Goal: Task Accomplishment & Management: Use online tool/utility

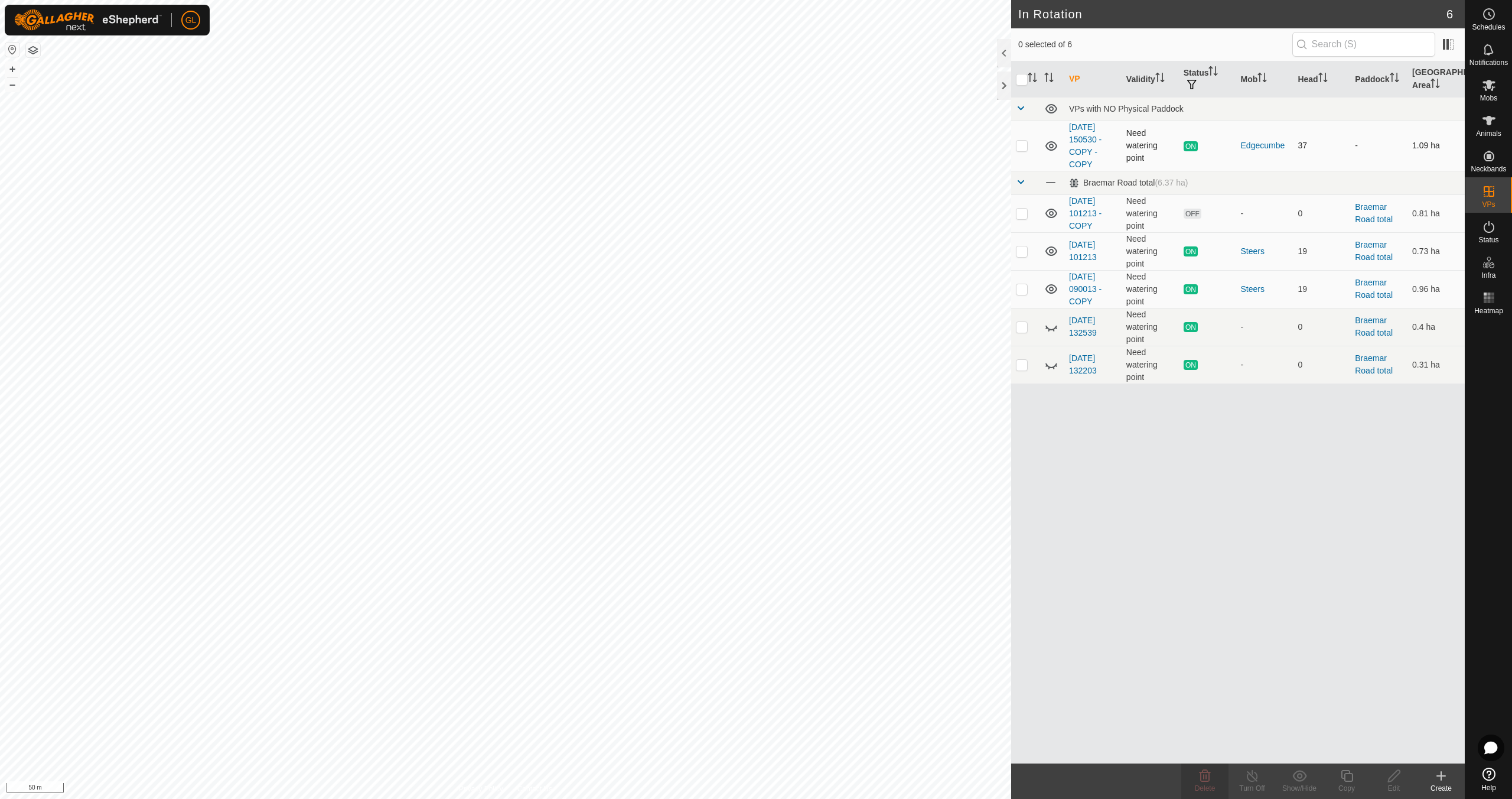
click at [1023, 146] on p-checkbox at bounding box center [1022, 145] width 11 height 9
checkbox input "true"
click at [1344, 772] on icon at bounding box center [1347, 776] width 15 height 14
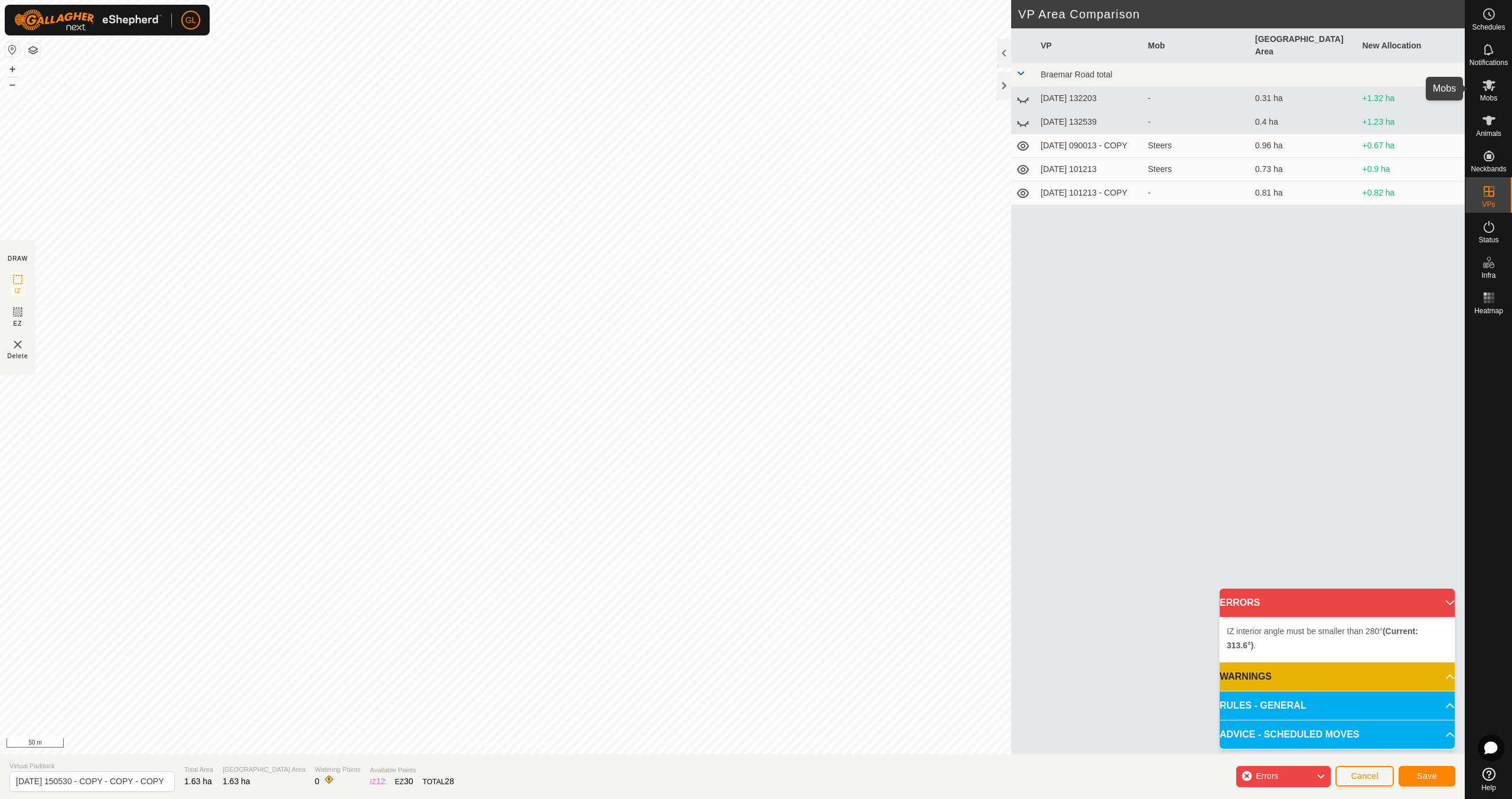
click at [1487, 95] on span "Mobs" at bounding box center [1489, 98] width 17 height 7
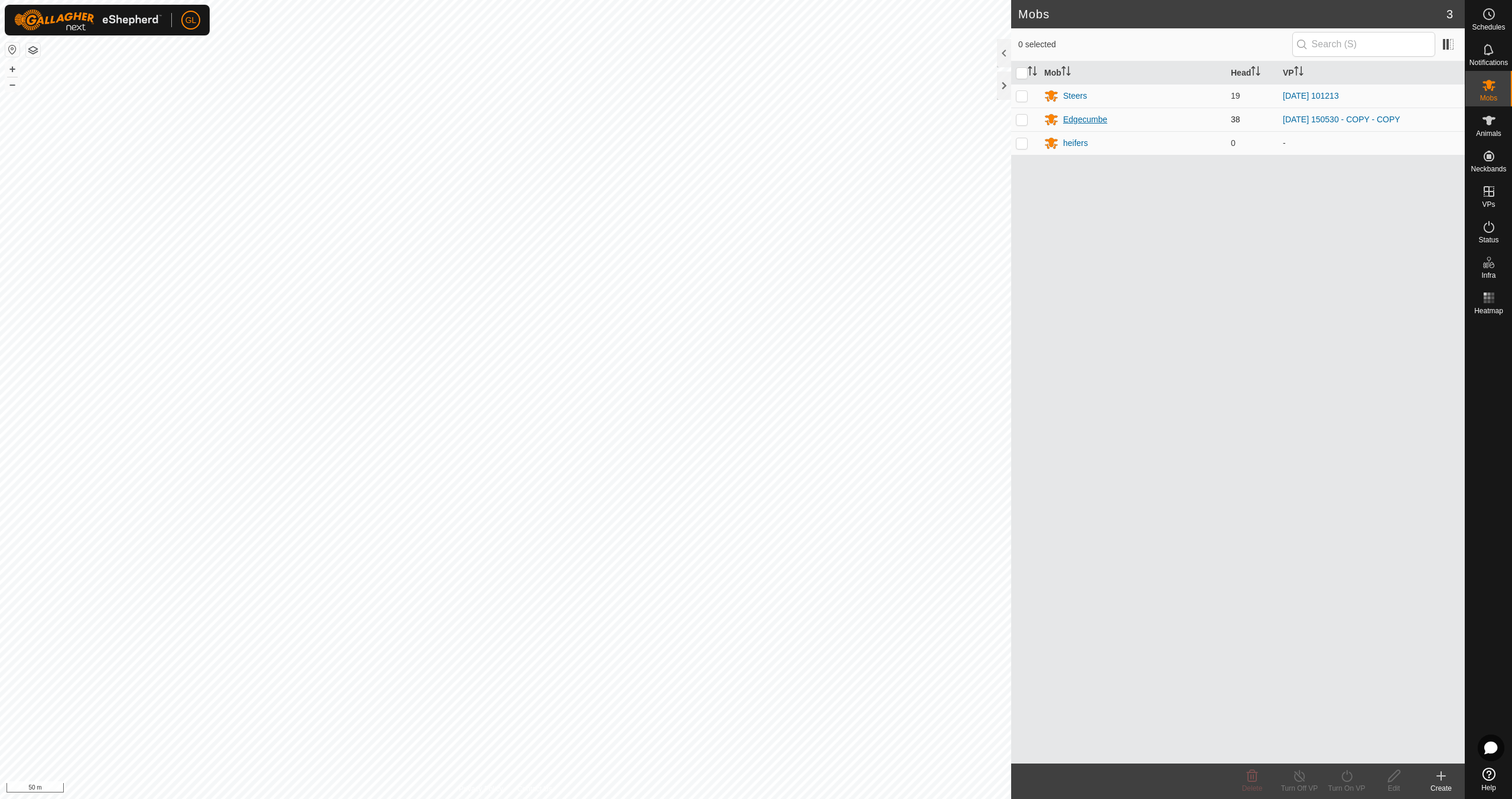
click at [1088, 121] on div "Edgecumbe" at bounding box center [1086, 119] width 44 height 12
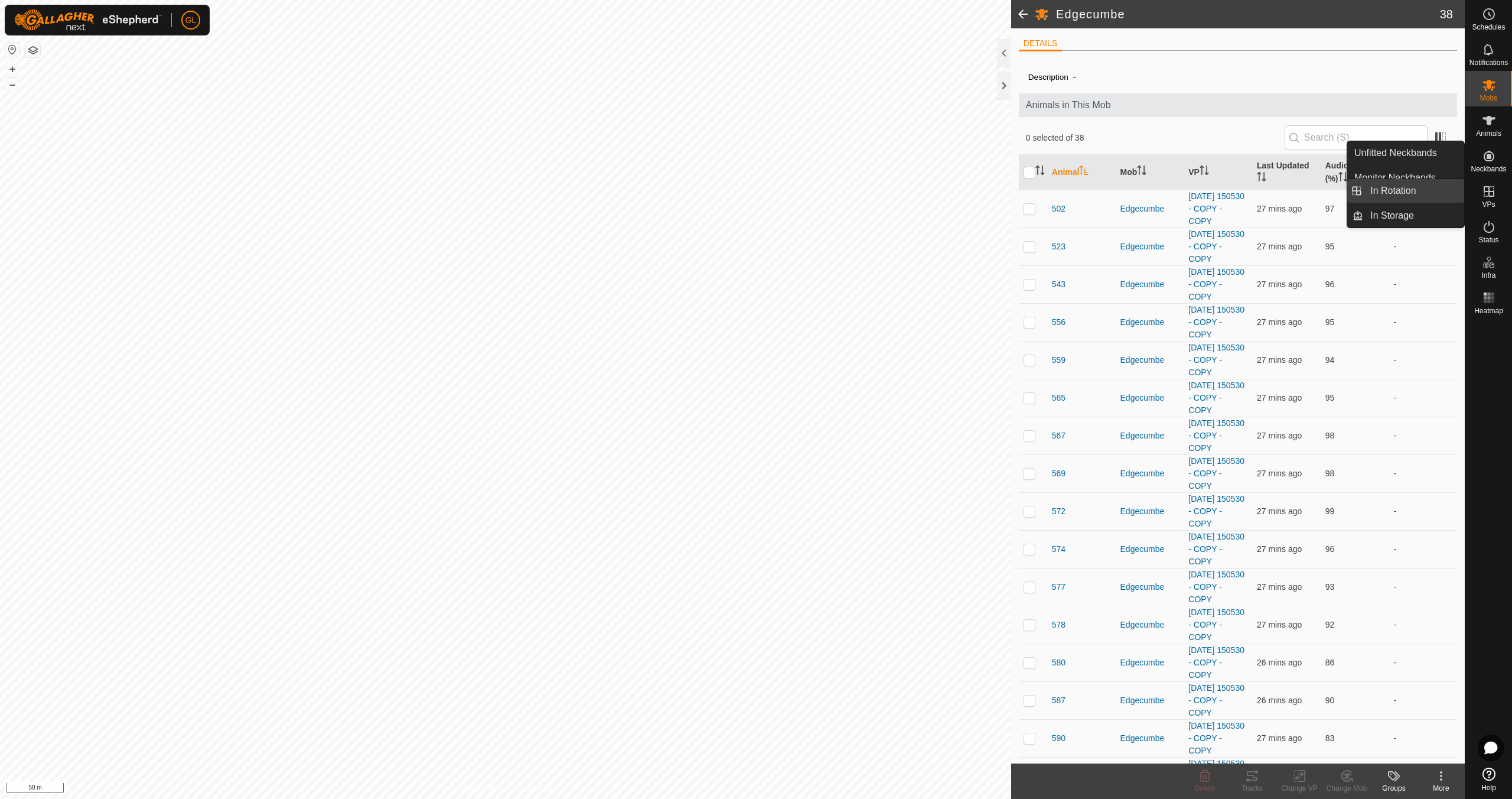
click at [1429, 190] on link "In Rotation" at bounding box center [1414, 190] width 101 height 24
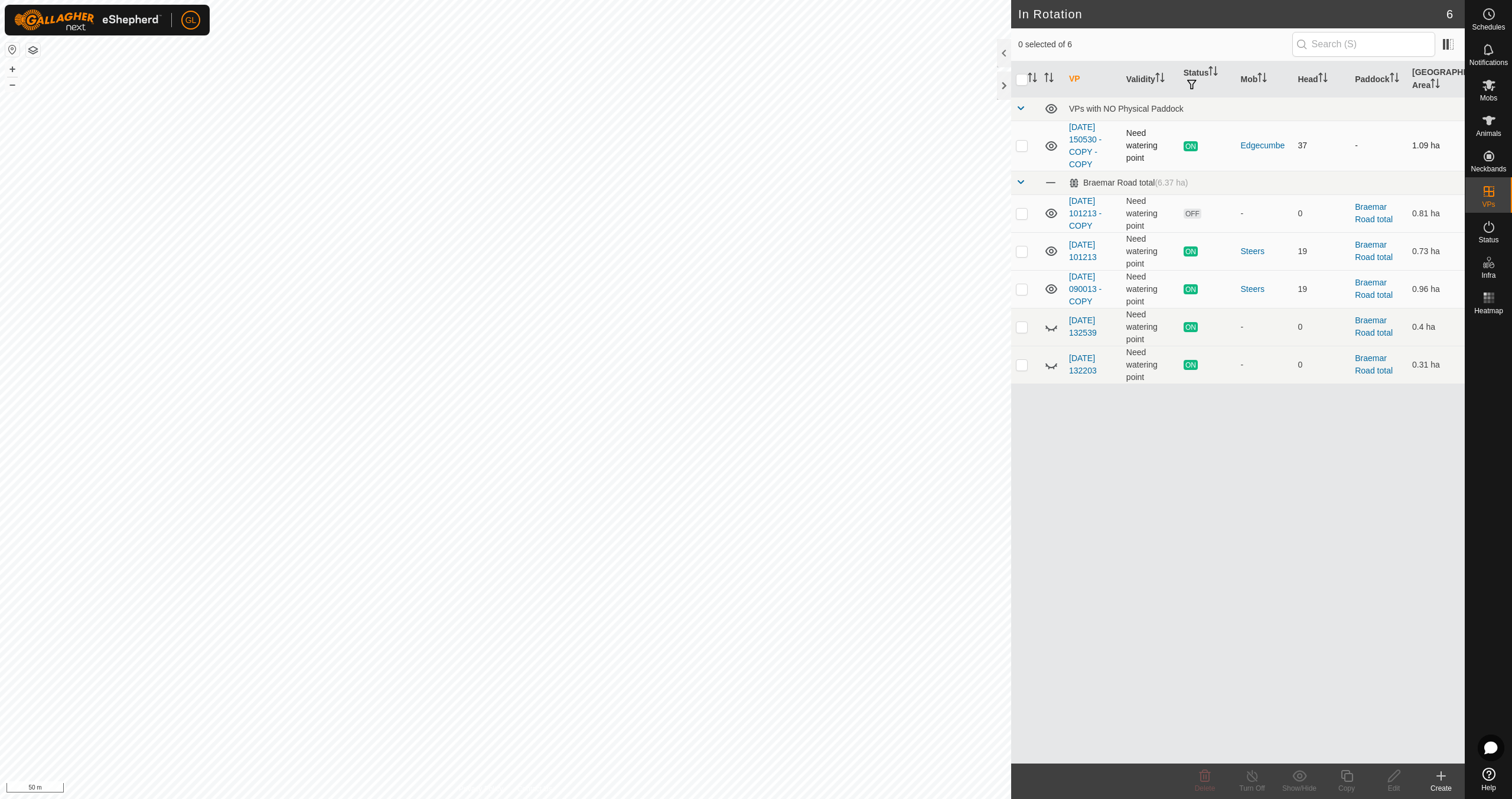
click at [1020, 146] on p-checkbox at bounding box center [1022, 145] width 11 height 9
checkbox input "true"
click at [1348, 778] on icon at bounding box center [1347, 776] width 15 height 14
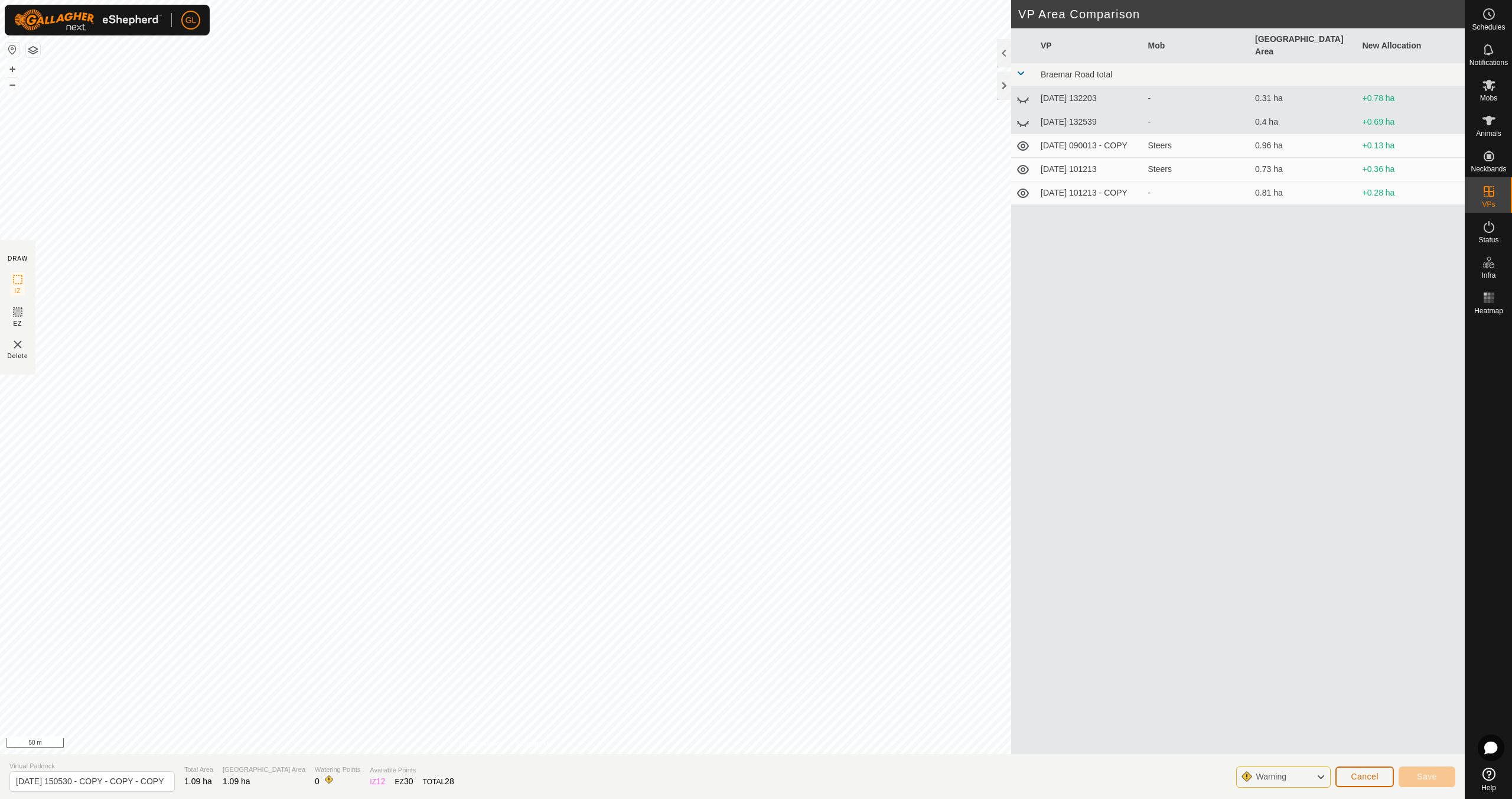
click at [1366, 774] on span "Cancel" at bounding box center [1364, 776] width 28 height 9
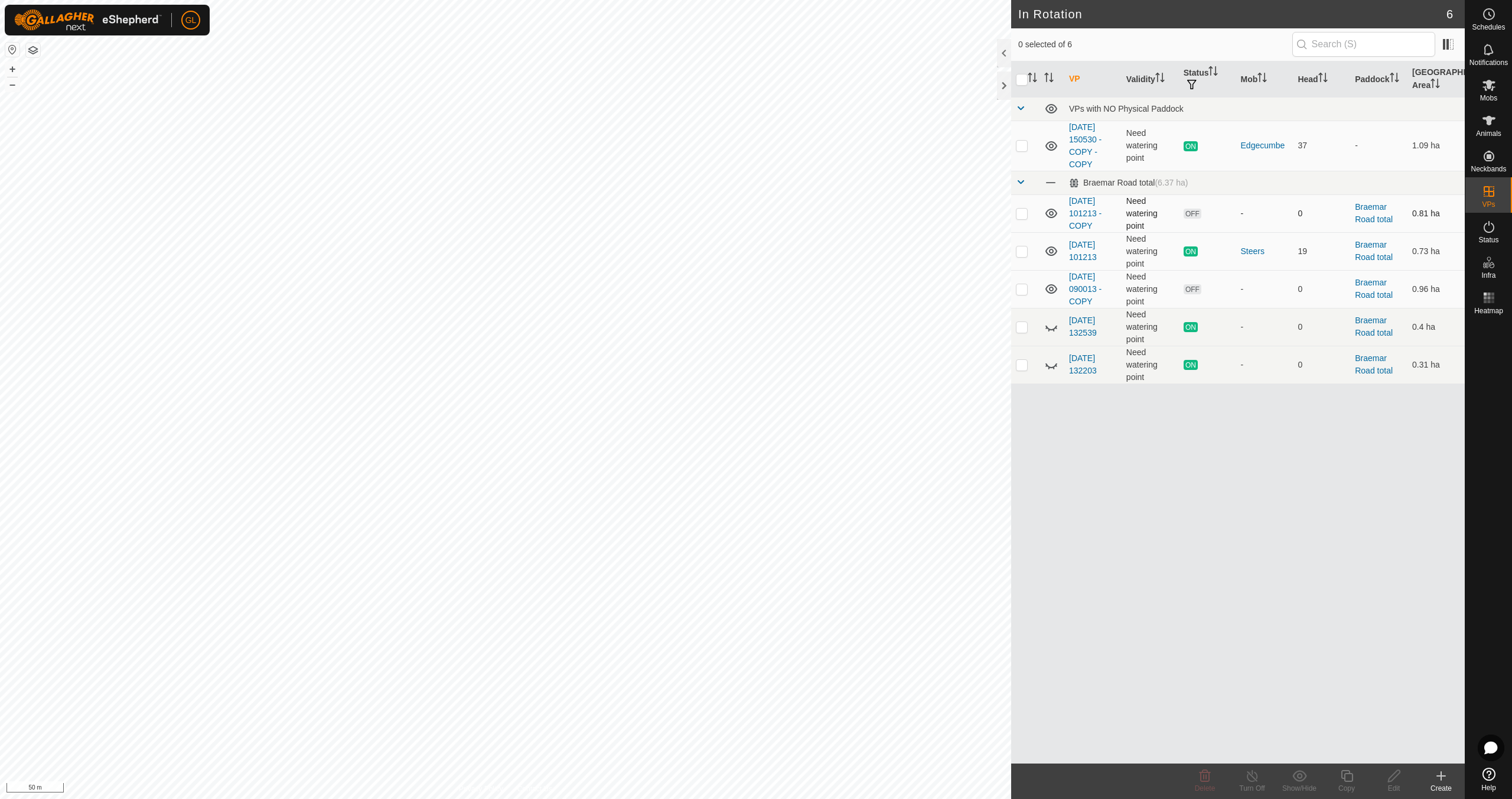
click at [1022, 210] on p-checkbox at bounding box center [1022, 213] width 11 height 9
checkbox input "false"
click at [1025, 289] on p-checkbox at bounding box center [1022, 289] width 11 height 9
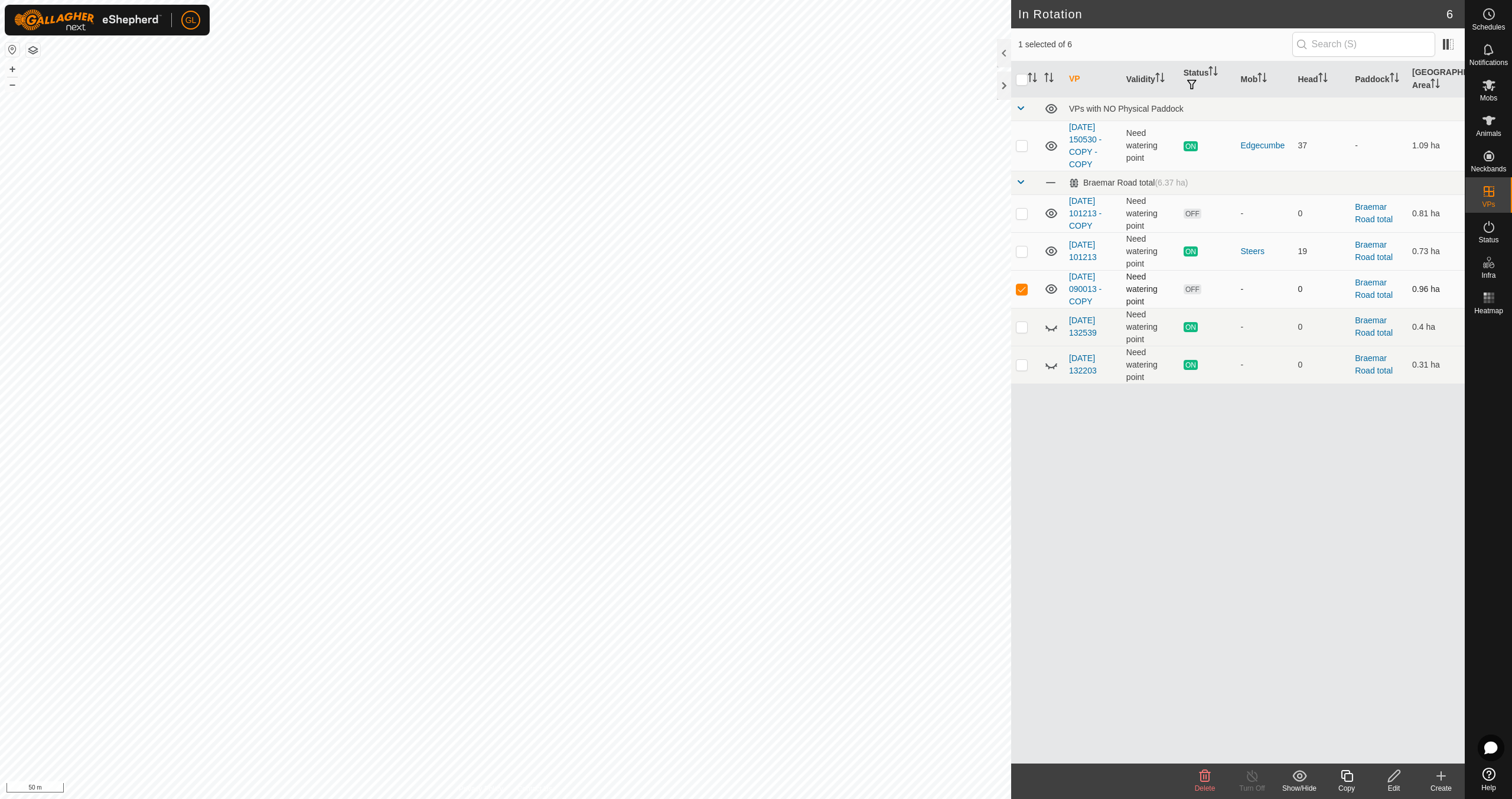
checkbox input "false"
click at [1023, 251] on p-checkbox at bounding box center [1022, 251] width 11 height 9
click at [1022, 251] on p-checkbox at bounding box center [1022, 251] width 11 height 9
checkbox input "false"
click at [1020, 141] on p-checkbox at bounding box center [1022, 145] width 11 height 9
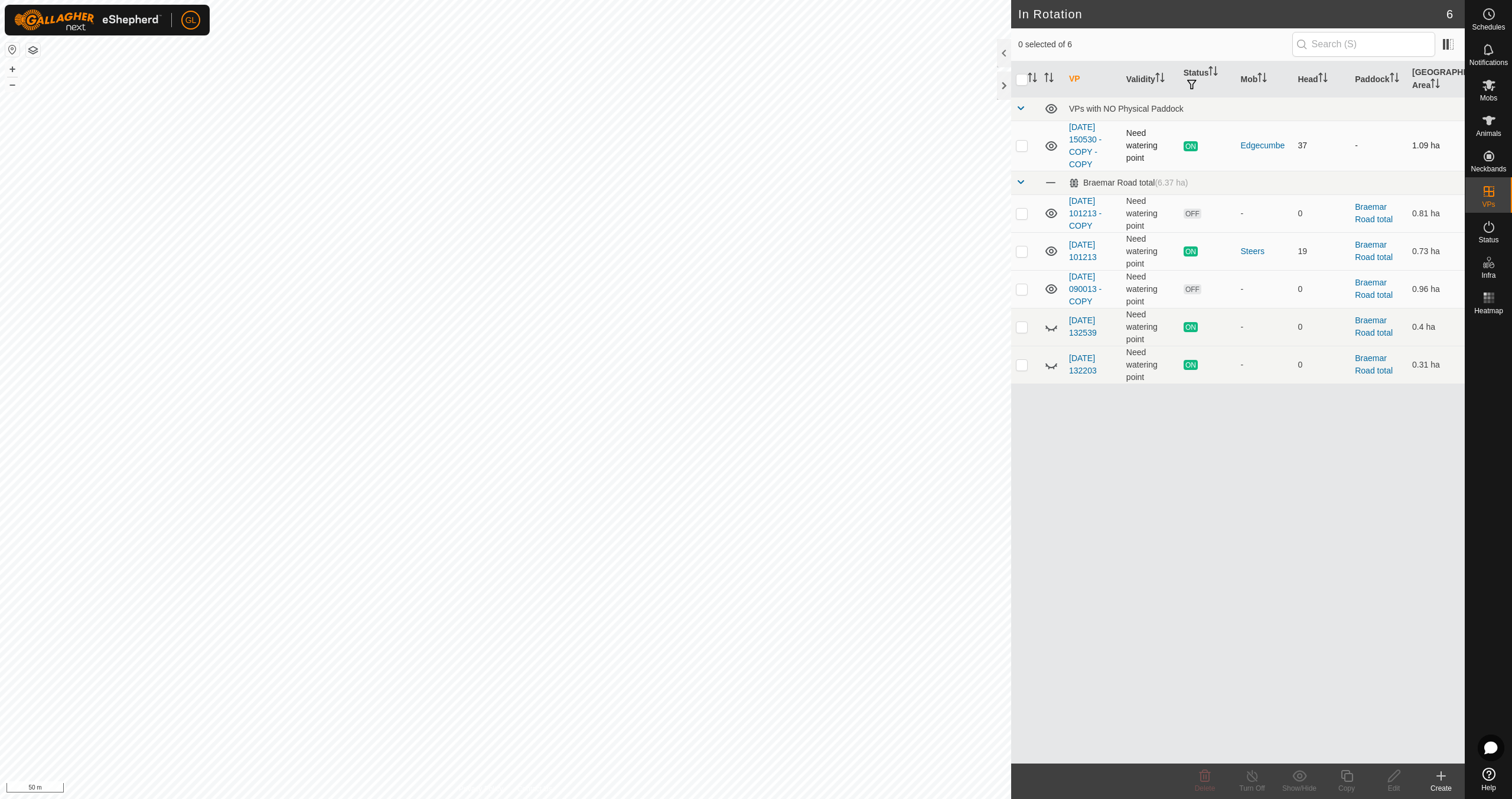
checkbox input "true"
click at [1351, 782] on icon at bounding box center [1347, 776] width 15 height 14
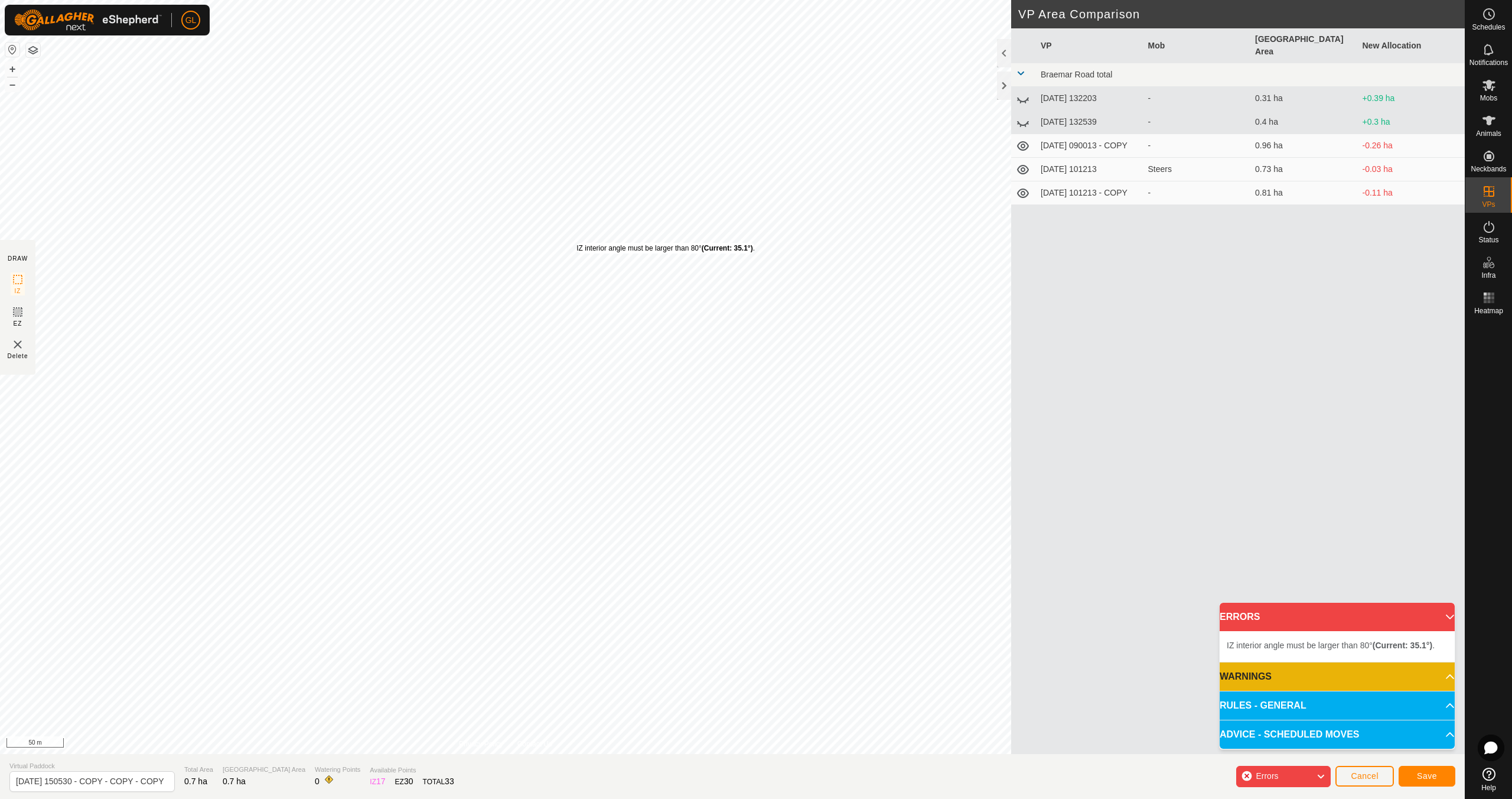
click at [576, 243] on div "IZ interior angle must be larger than 80° (Current: 35.1°) ." at bounding box center [665, 248] width 179 height 11
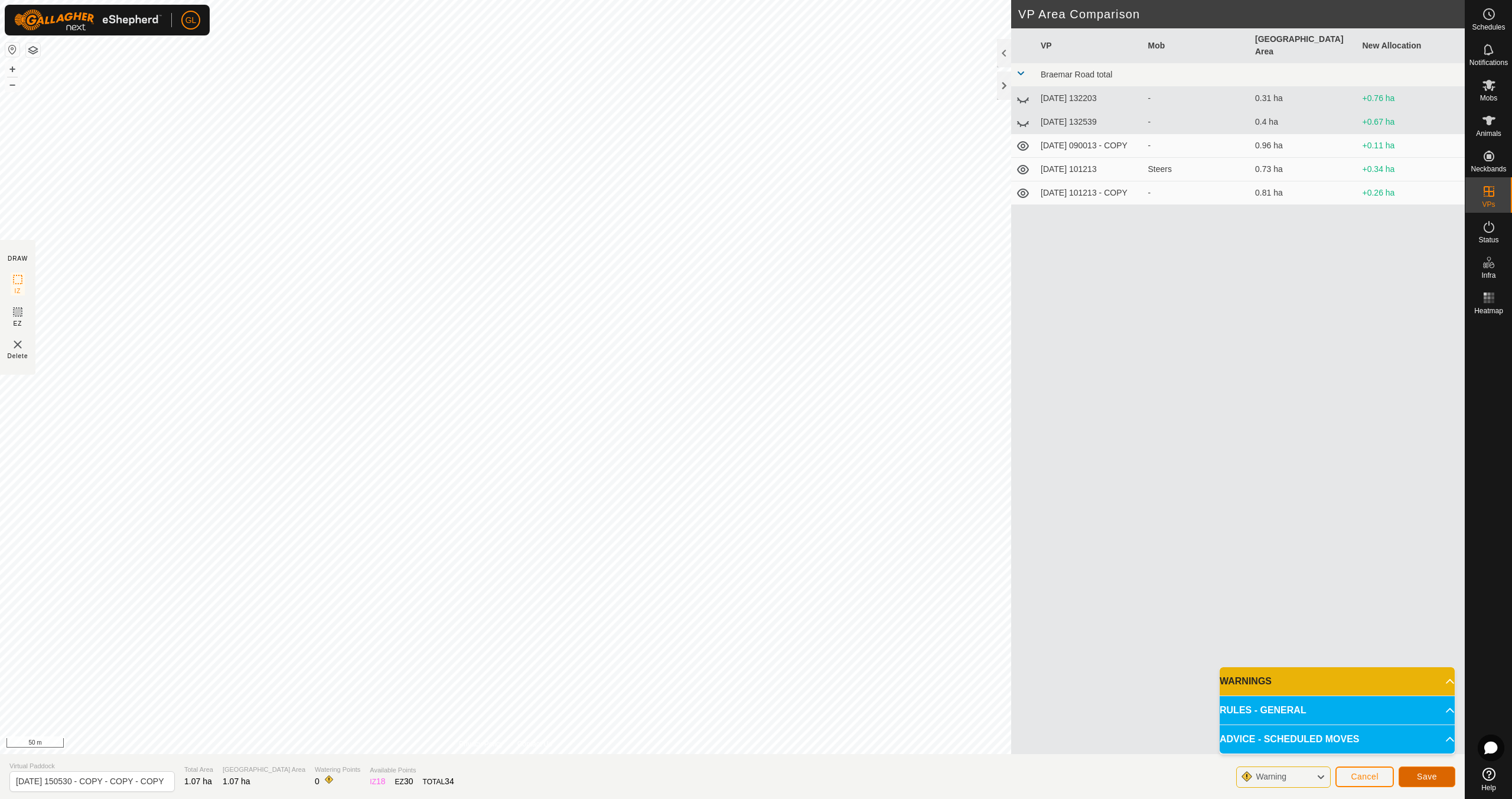
click at [1426, 775] on span "Save" at bounding box center [1427, 776] width 20 height 9
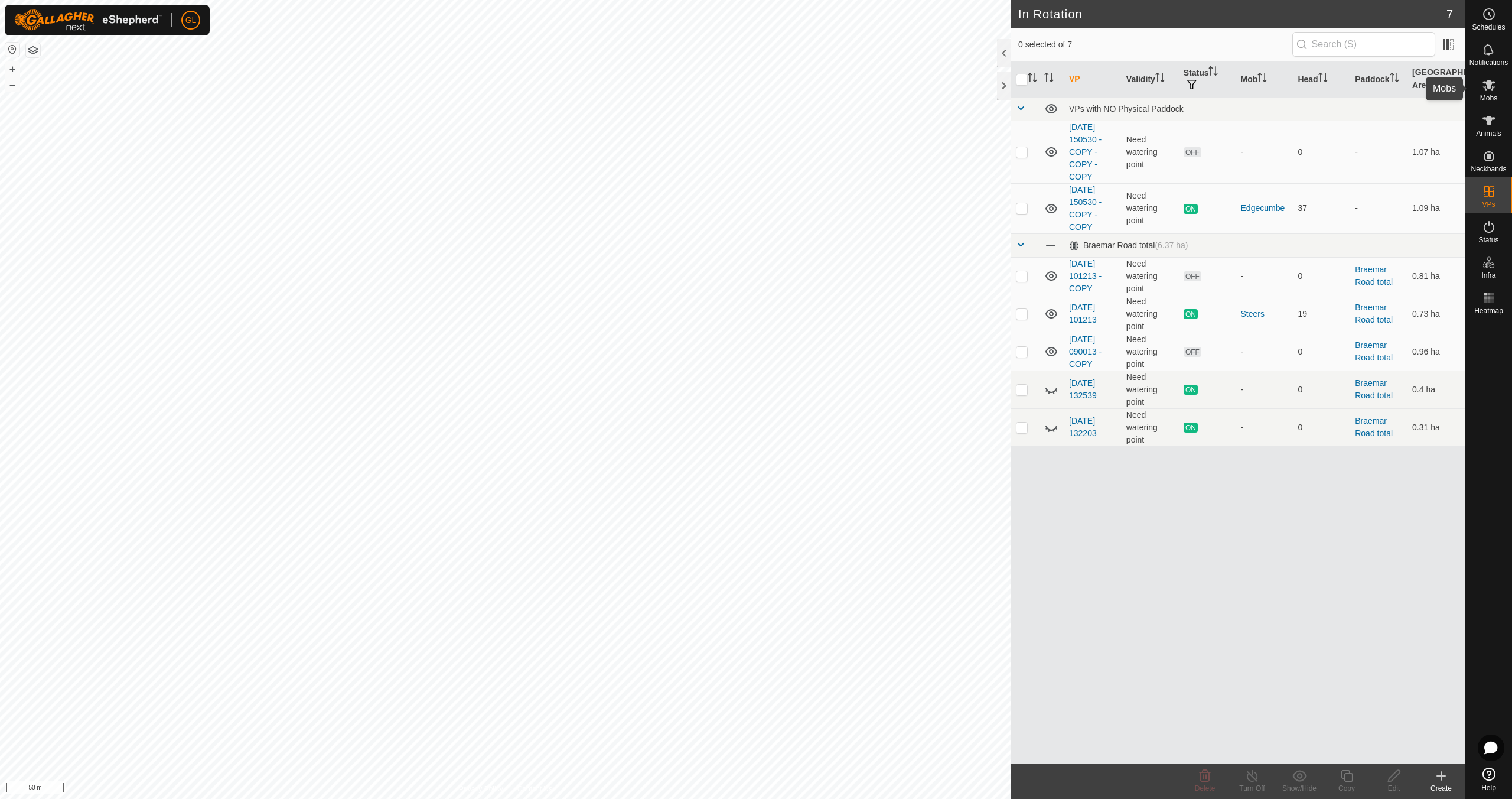
click at [1489, 84] on icon at bounding box center [1489, 85] width 13 height 11
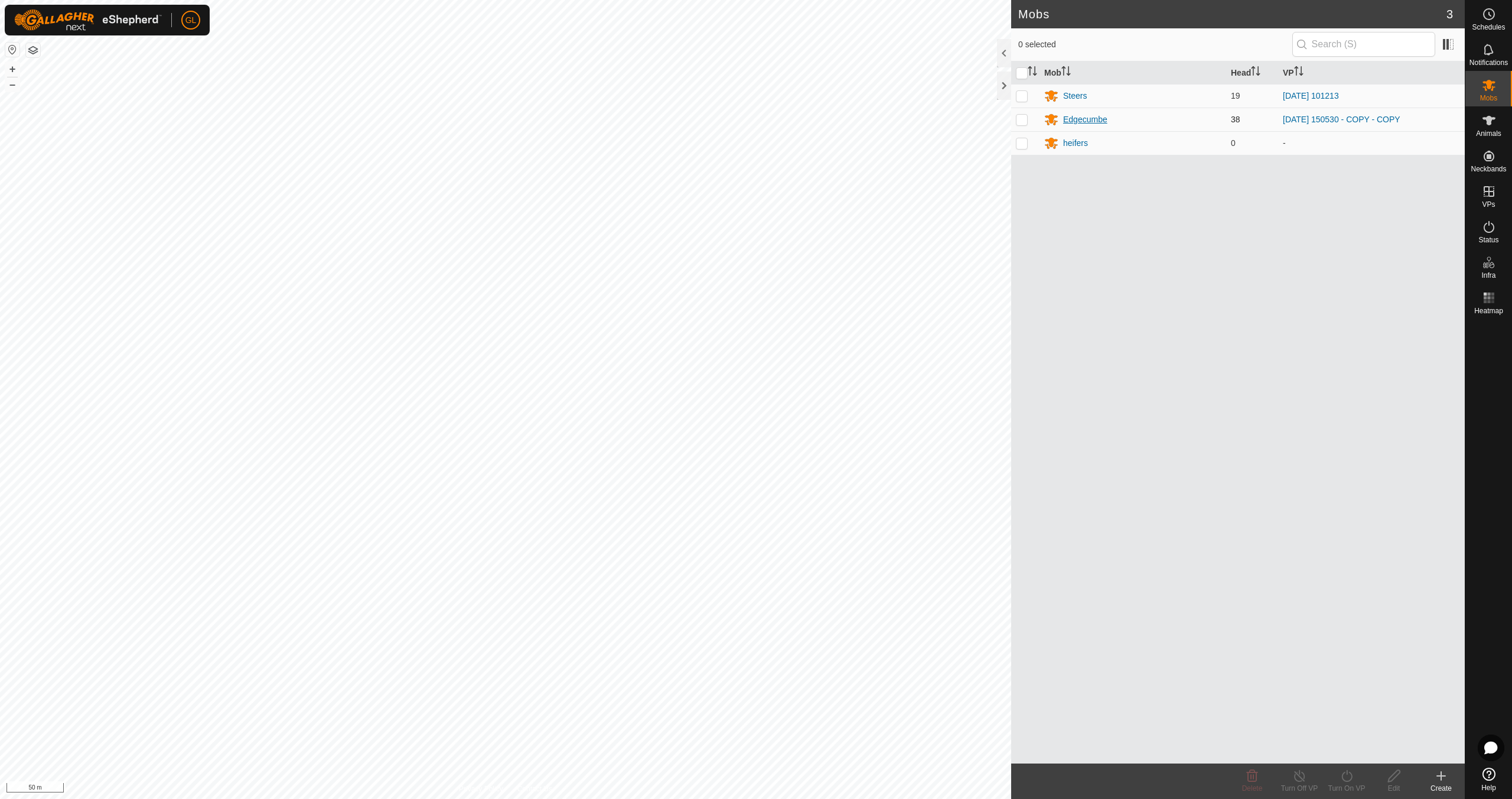
click at [1084, 118] on div "Edgecumbe" at bounding box center [1086, 119] width 44 height 12
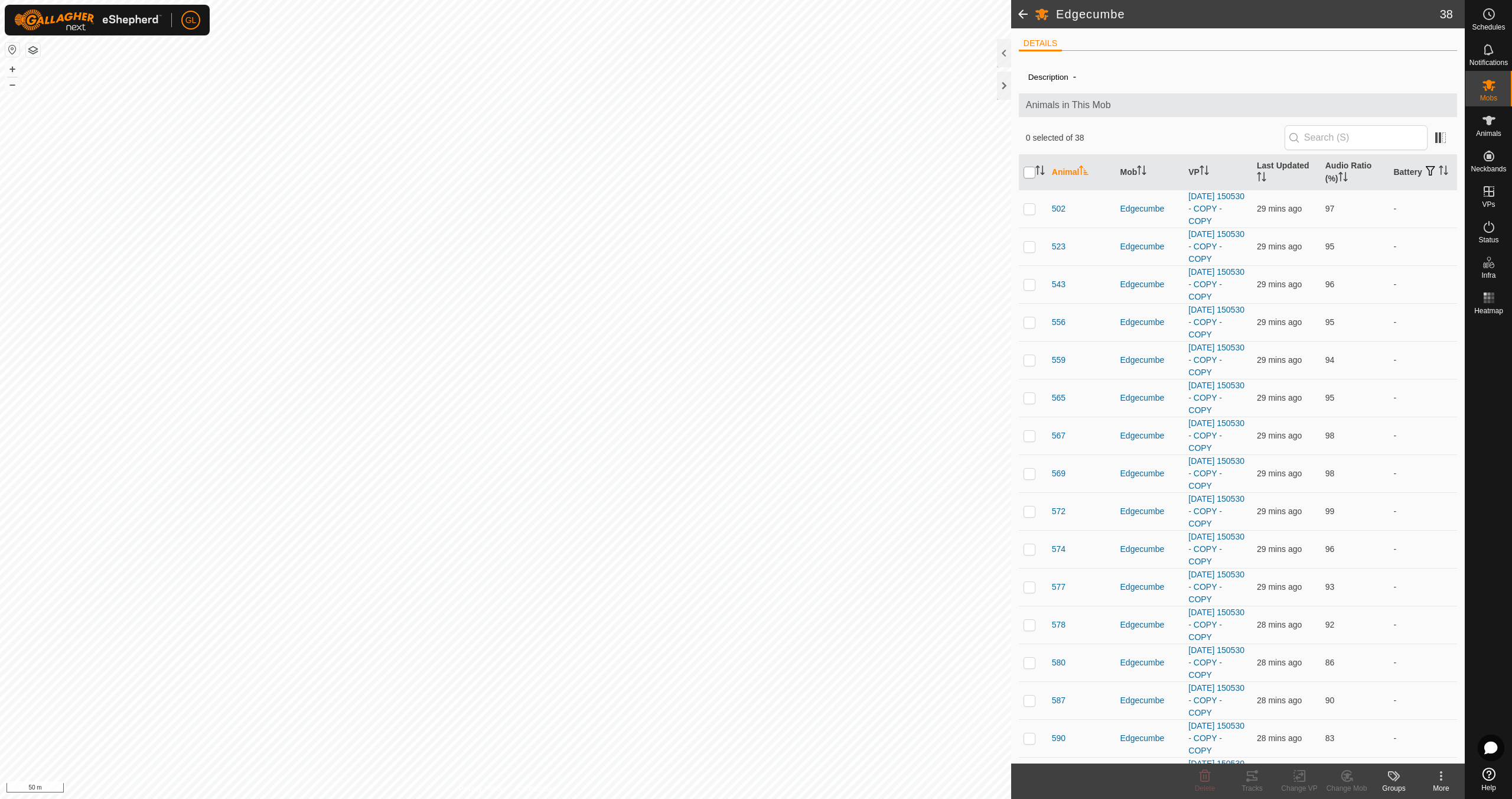
click at [1033, 172] on input "checkbox" at bounding box center [1029, 172] width 11 height 11
checkbox input "true"
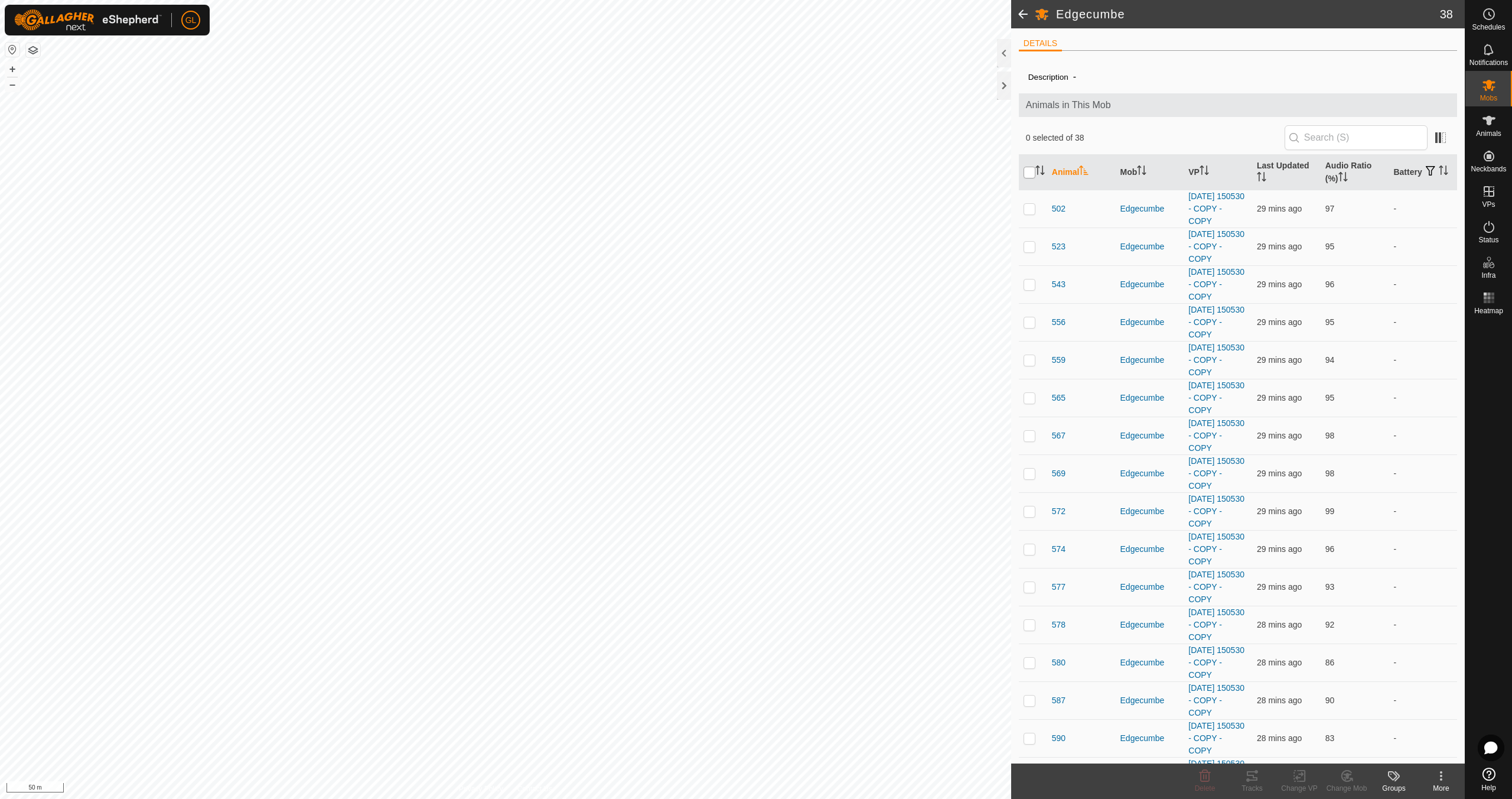
checkbox input "true"
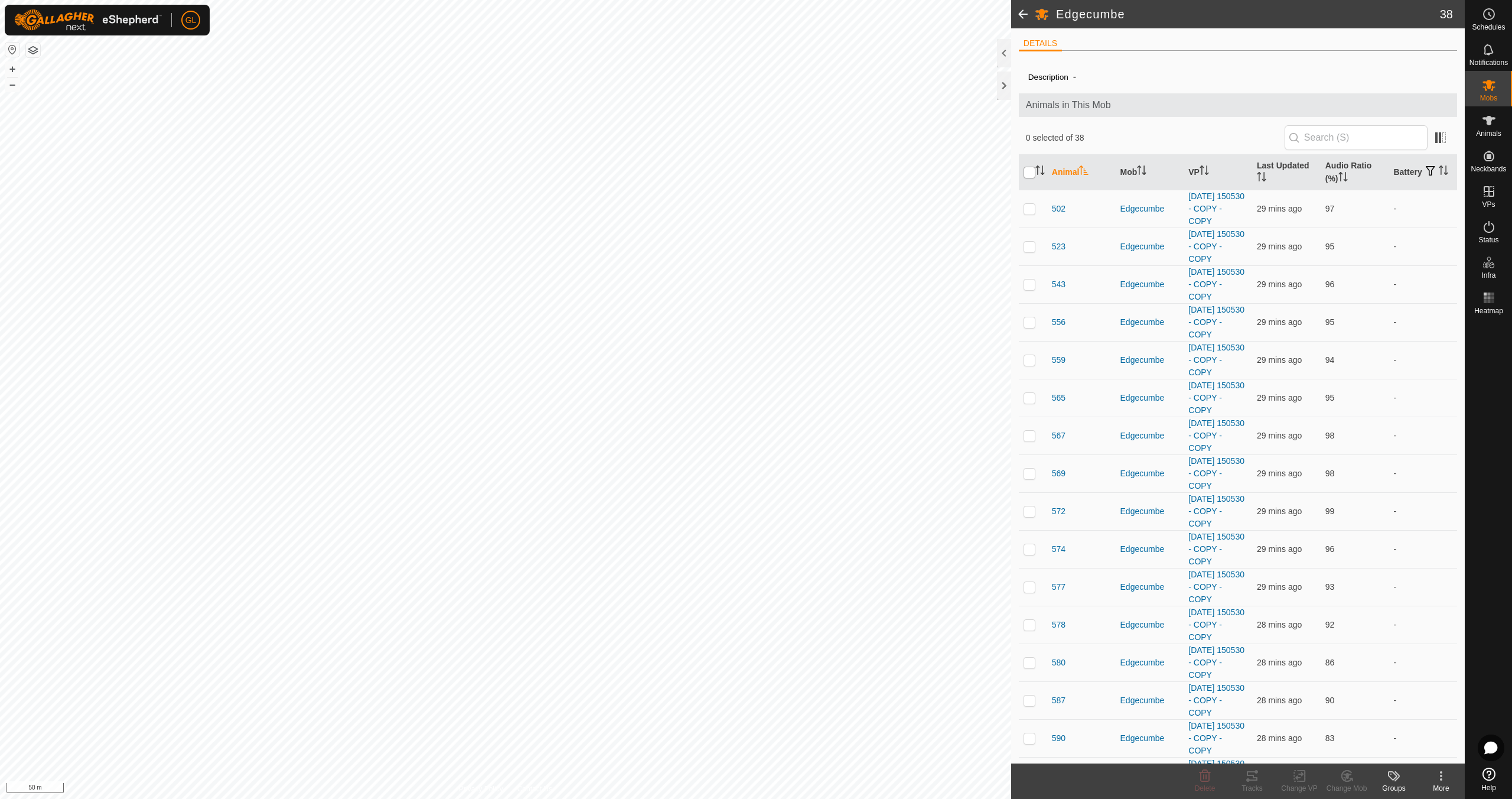
checkbox input "true"
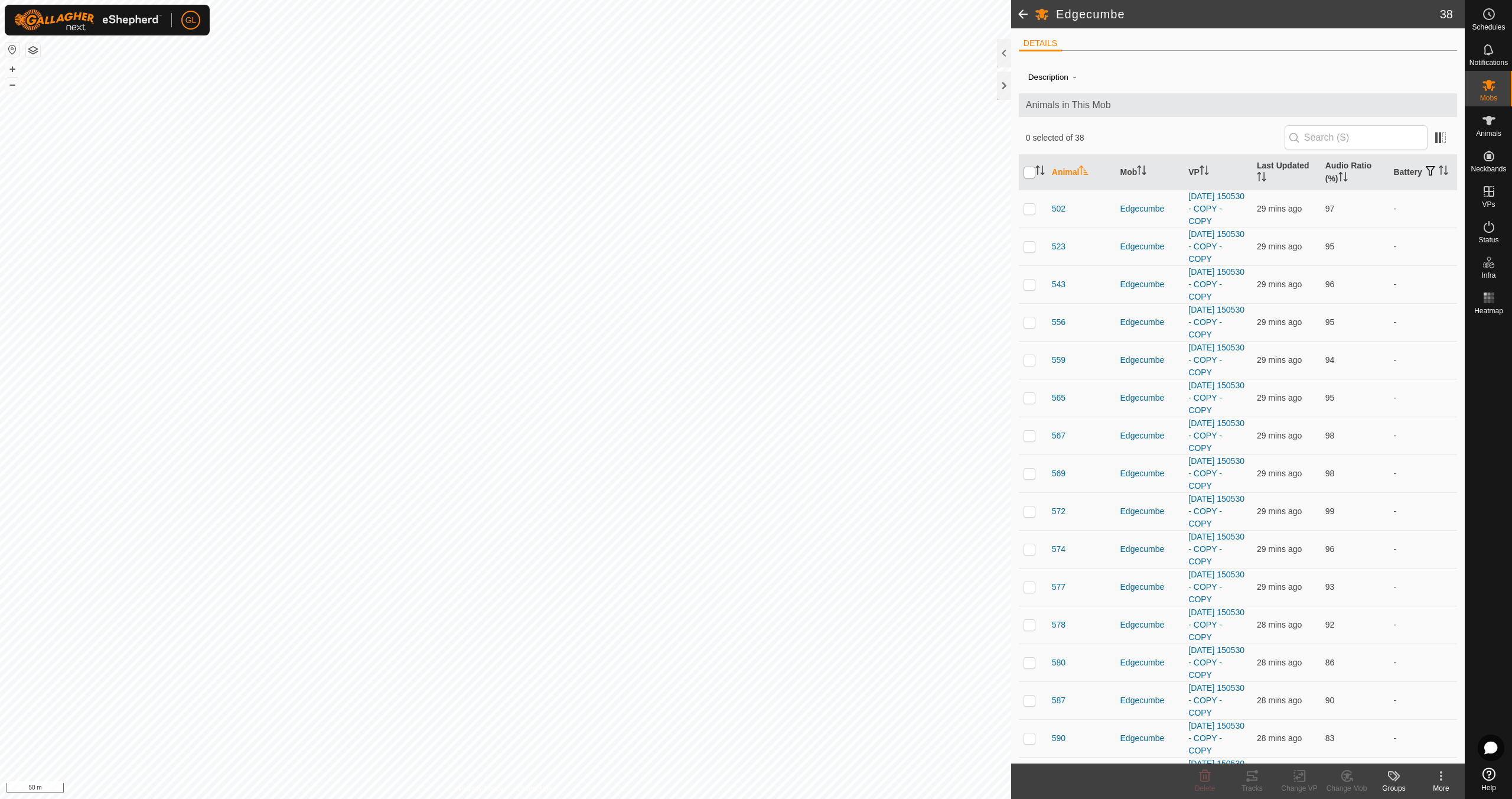
checkbox input "true"
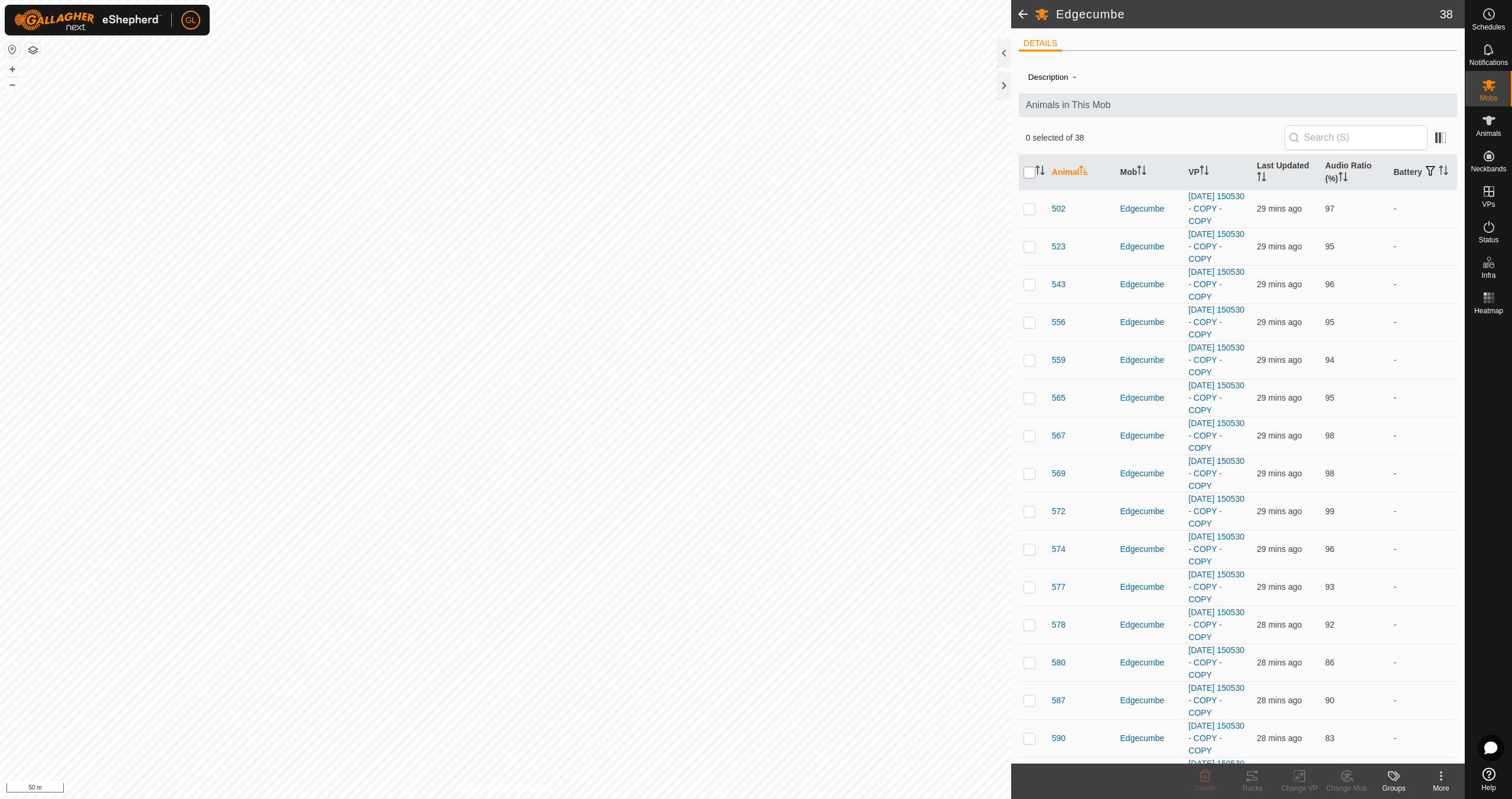
checkbox input "true"
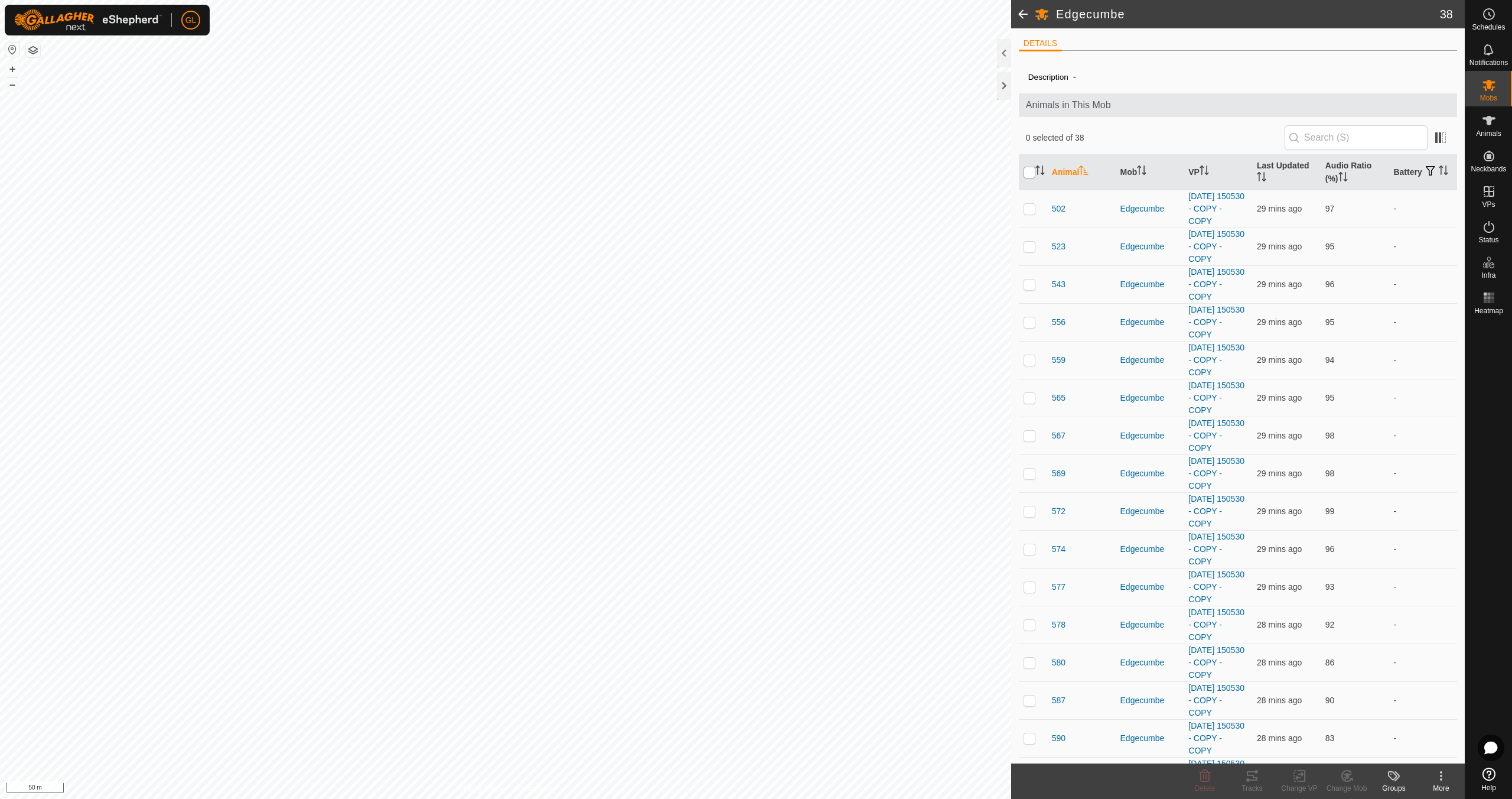
checkbox input "true"
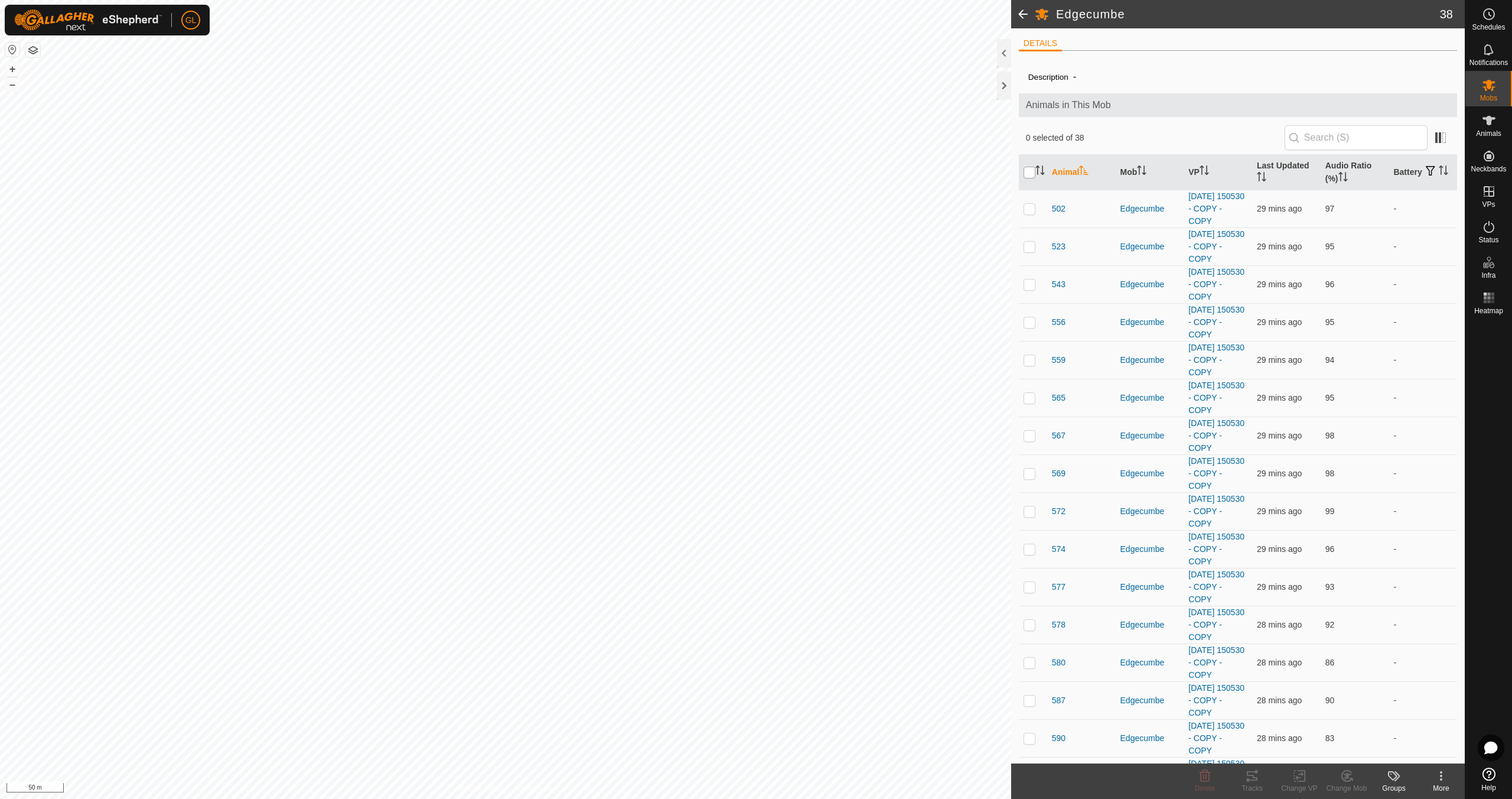
checkbox input "true"
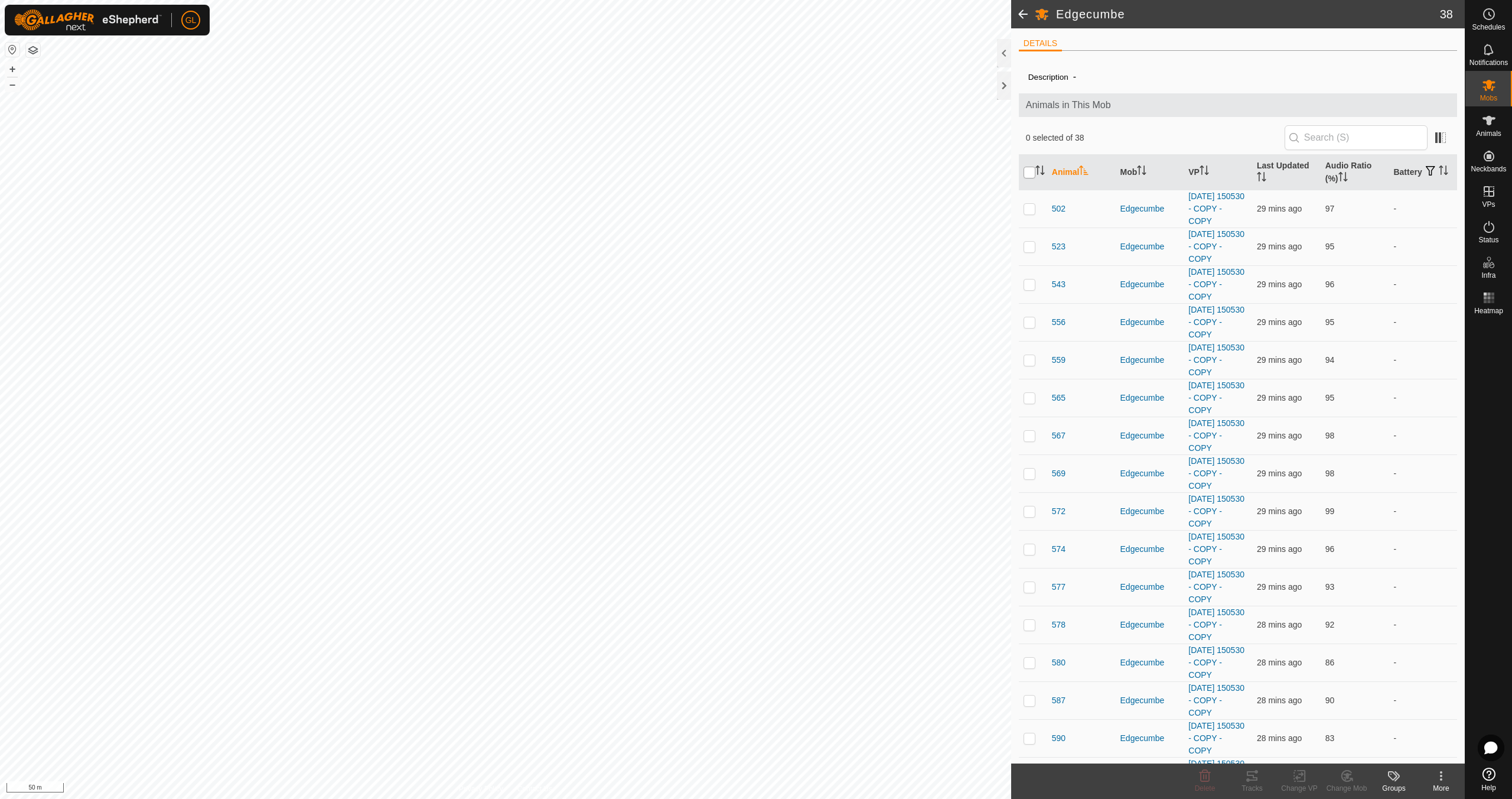
checkbox input "true"
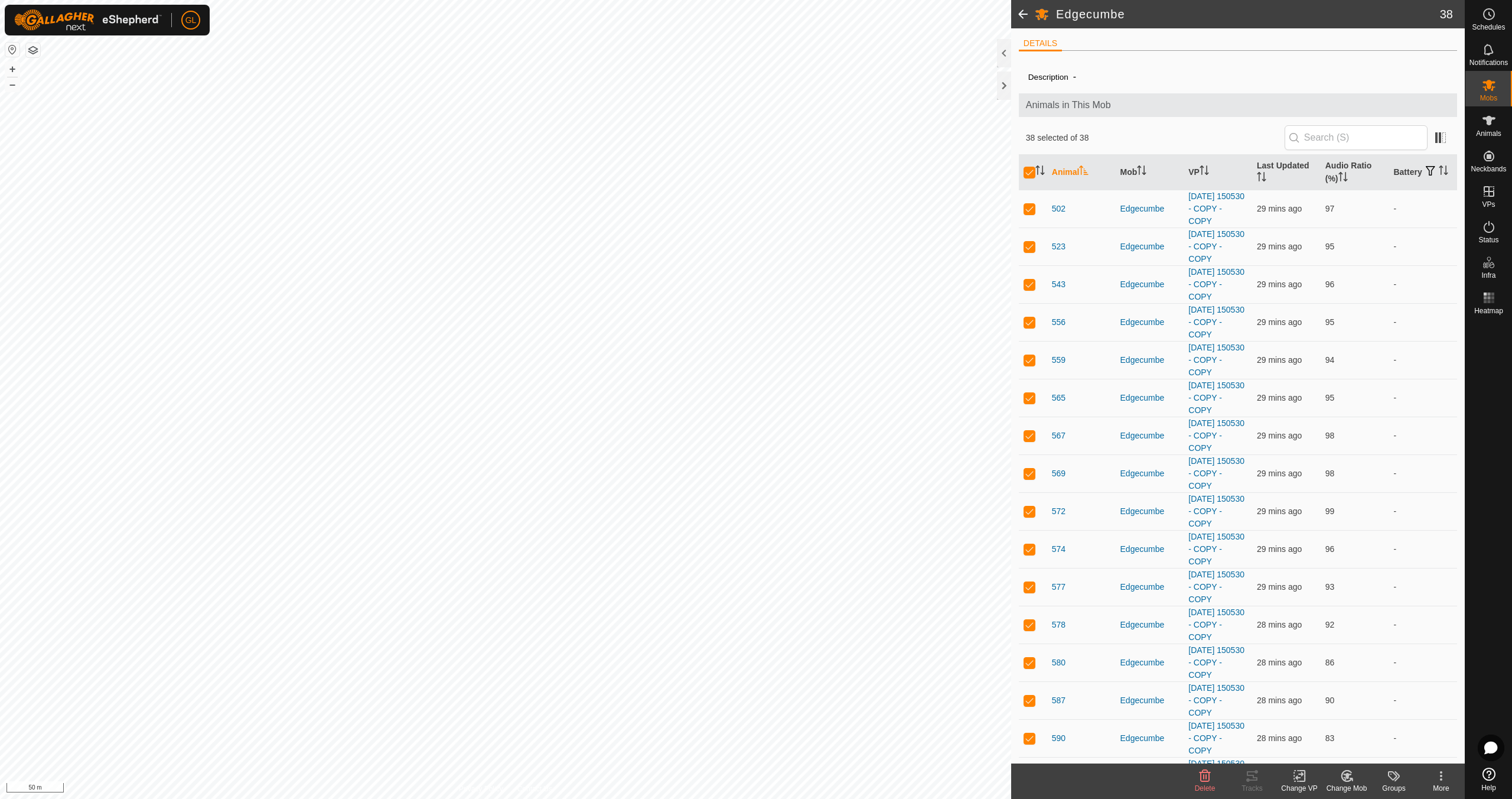
click at [1297, 777] on icon at bounding box center [1300, 776] width 9 height 8
click at [1318, 726] on link "Choose VP..." at bounding box center [1335, 724] width 117 height 24
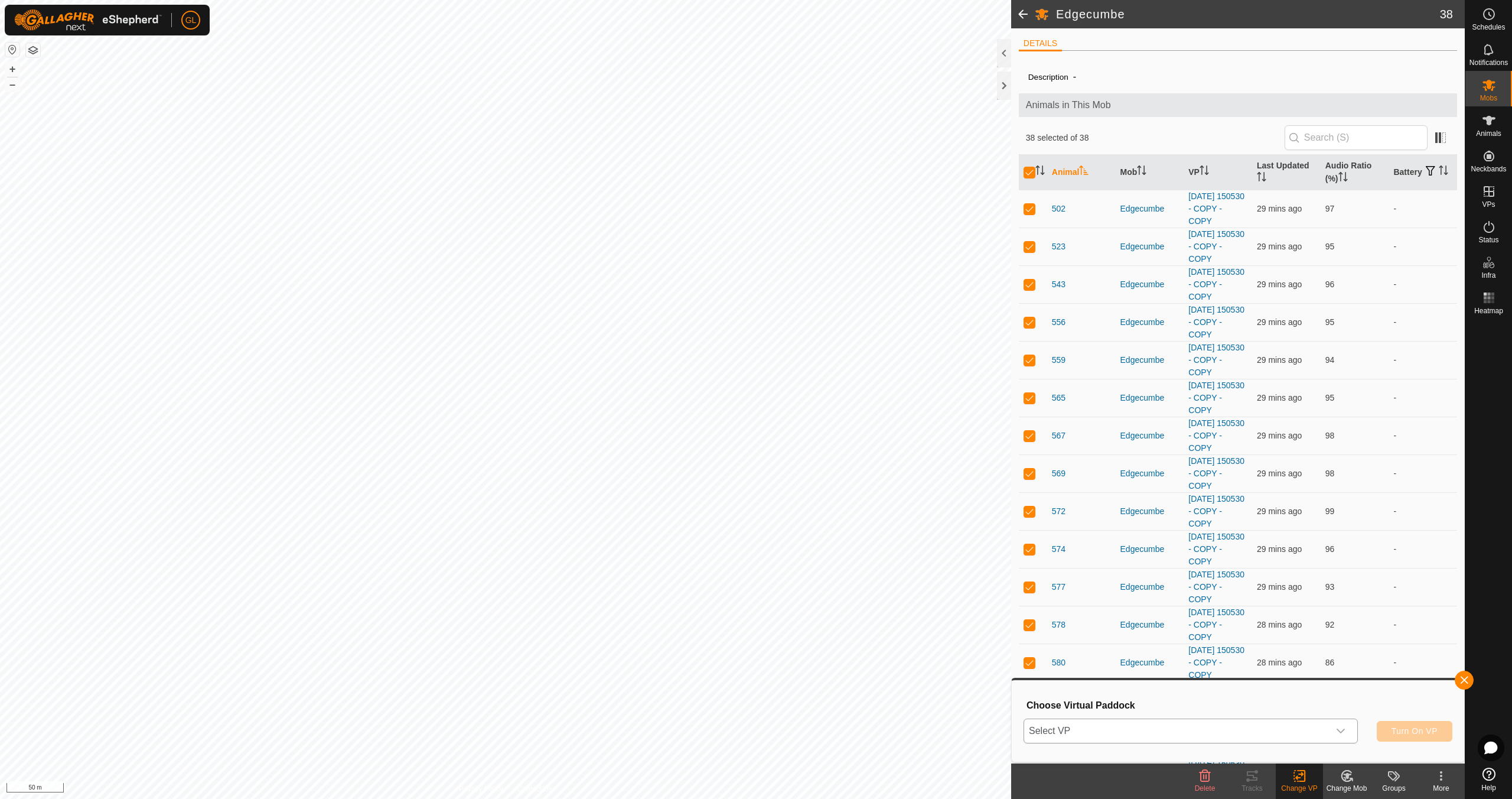
click at [1343, 729] on icon "dropdown trigger" at bounding box center [1340, 731] width 9 height 9
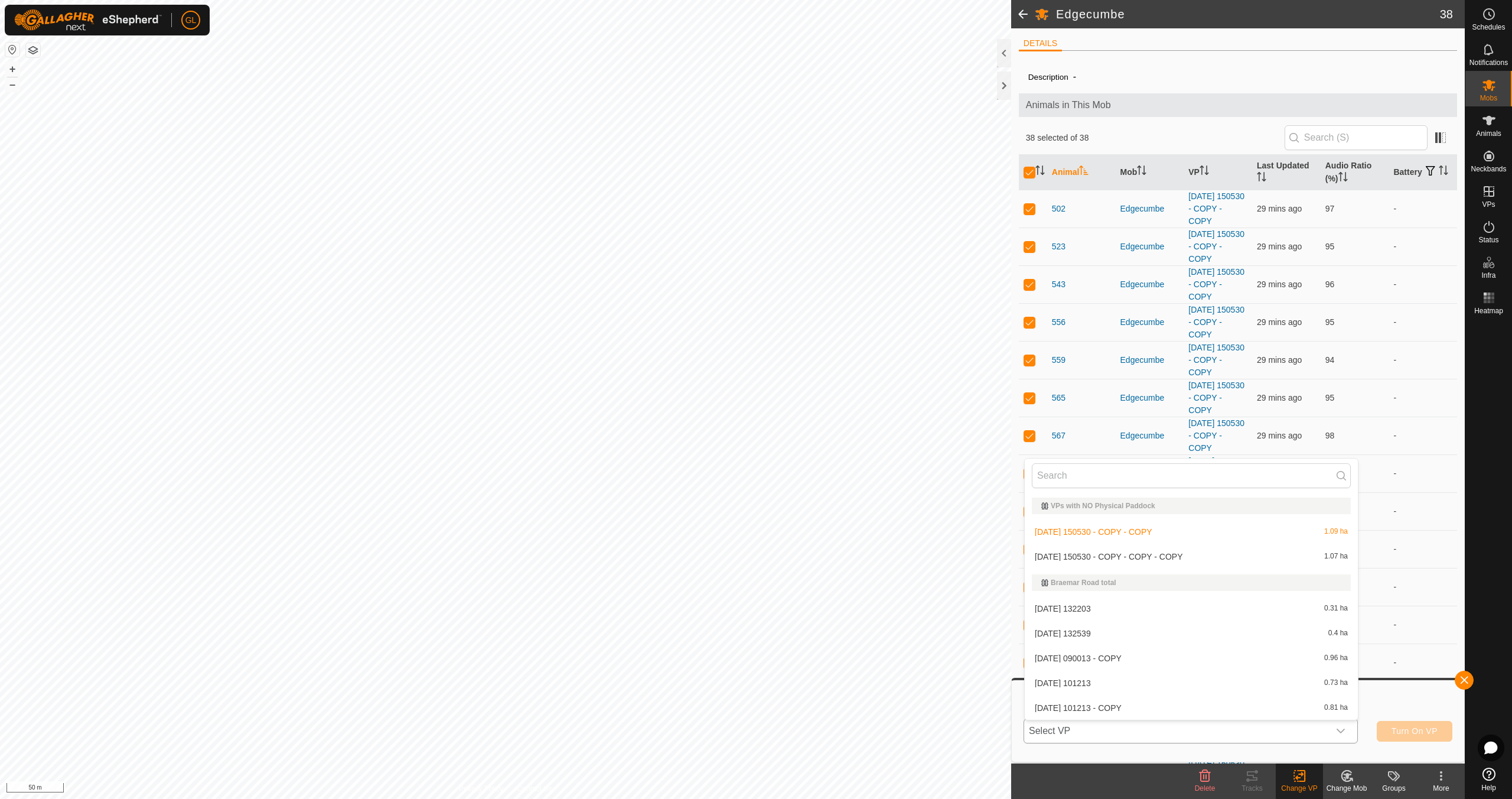
click at [1170, 553] on li "[DATE] 150530 - COPY - COPY - COPY 1.07 ha" at bounding box center [1191, 556] width 333 height 24
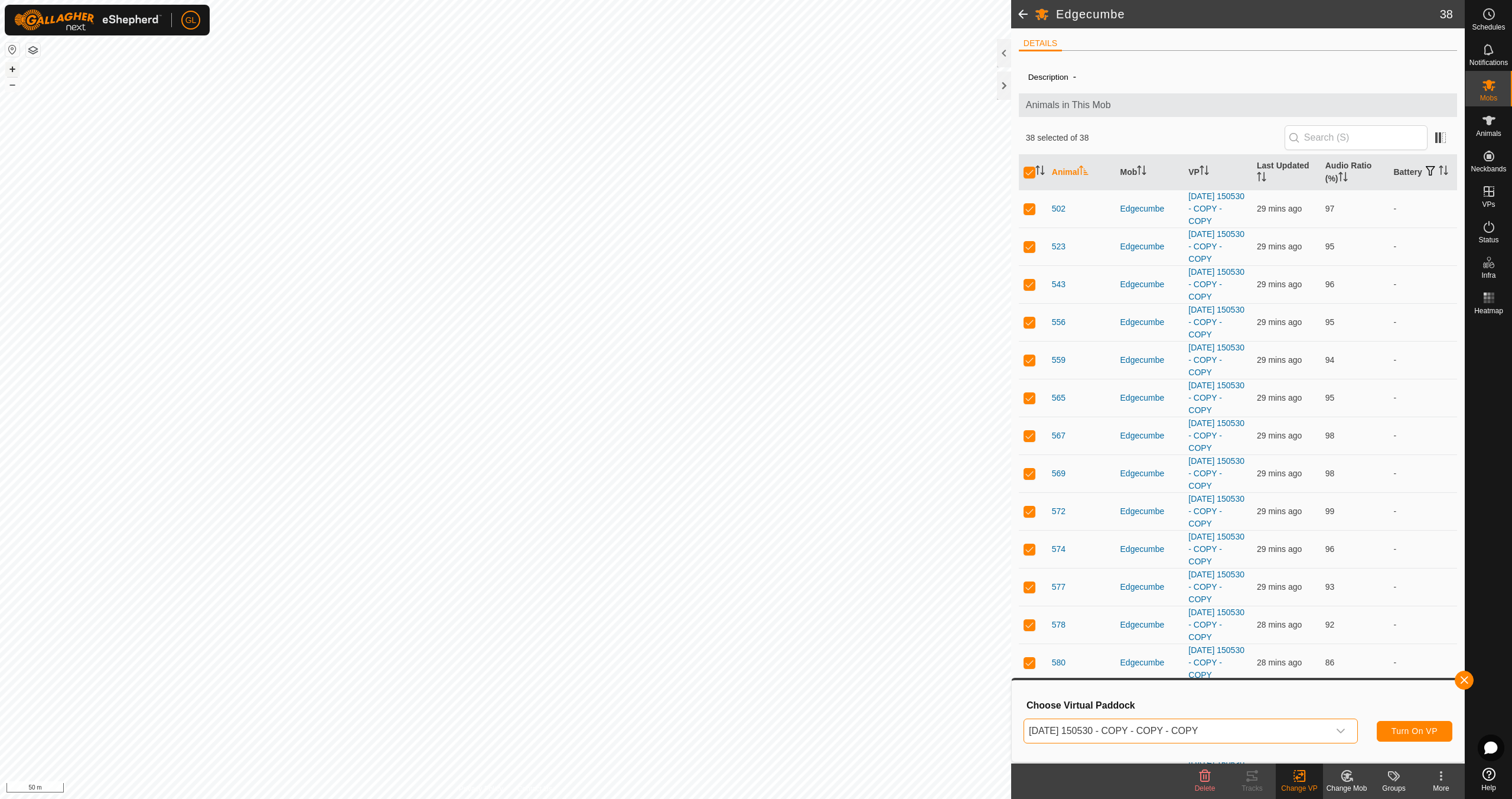
click at [9, 65] on button "+" at bounding box center [12, 69] width 14 height 14
click at [1421, 731] on span "Turn On VP" at bounding box center [1414, 731] width 46 height 9
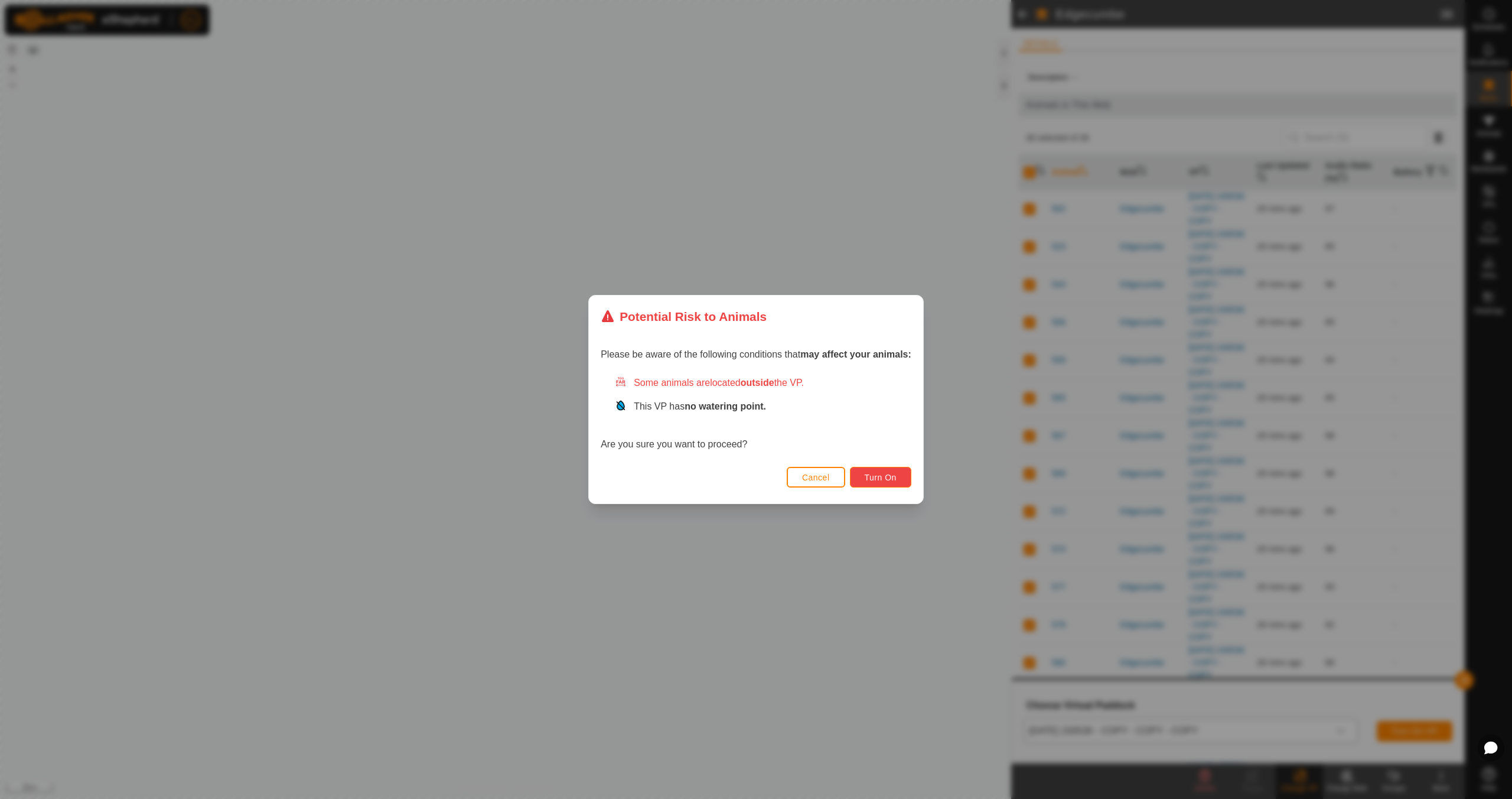
click at [881, 477] on span "Turn On" at bounding box center [881, 477] width 32 height 9
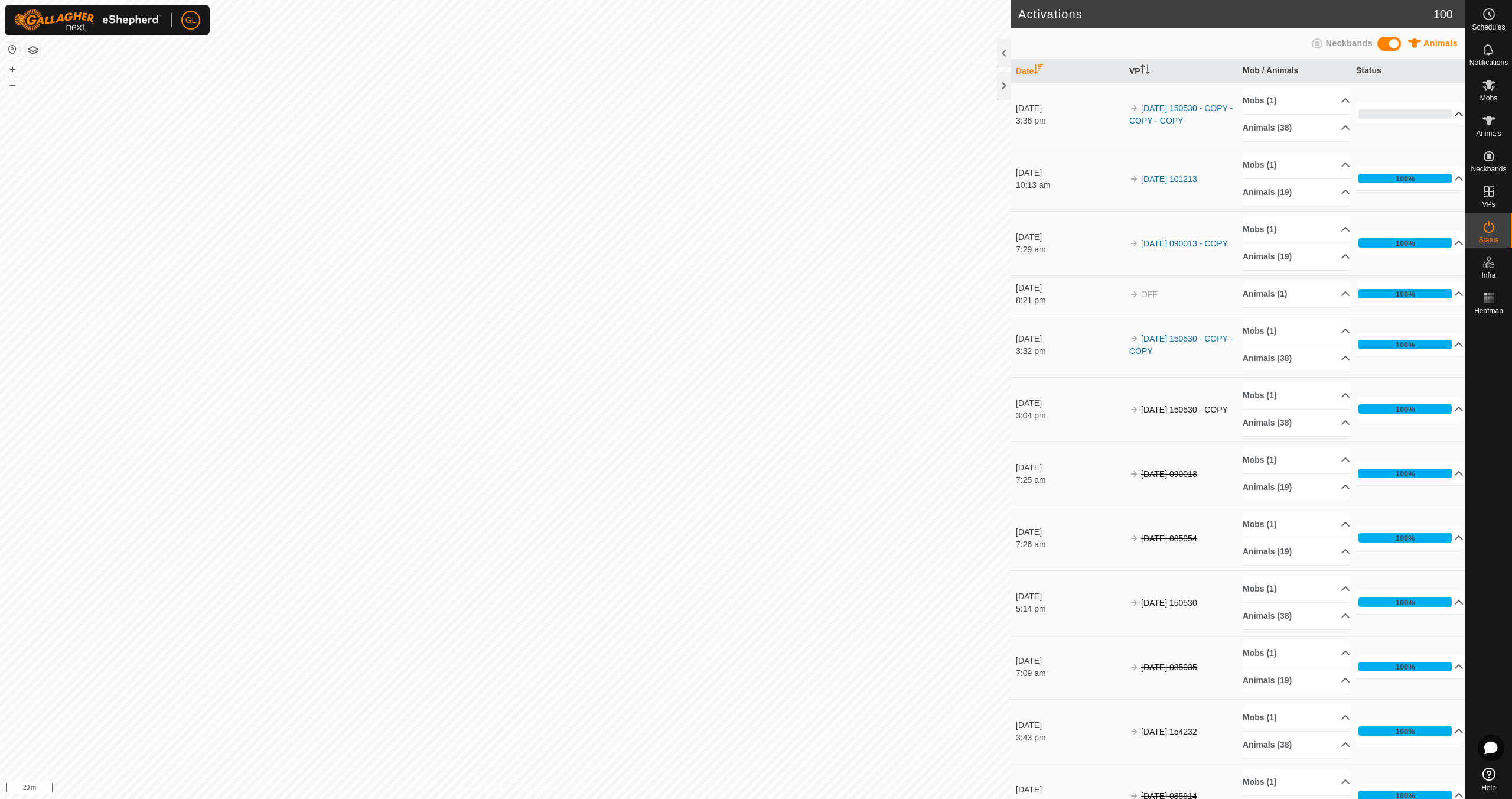
click at [1446, 111] on p-accordion-header "0%" at bounding box center [1410, 113] width 108 height 24
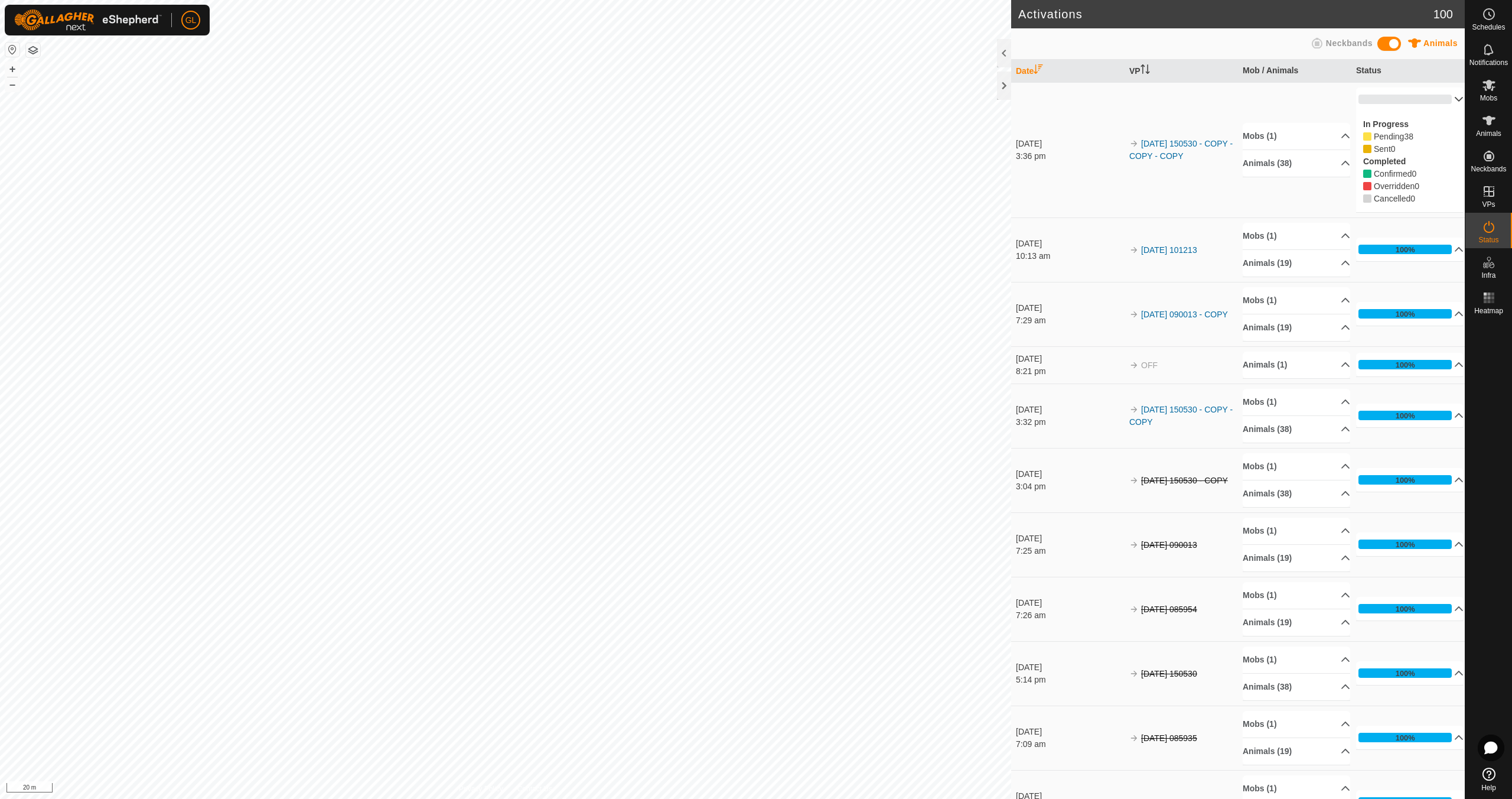
click at [1444, 95] on p-accordion-header "0%" at bounding box center [1410, 99] width 108 height 24
